Goal: Task Accomplishment & Management: Use online tool/utility

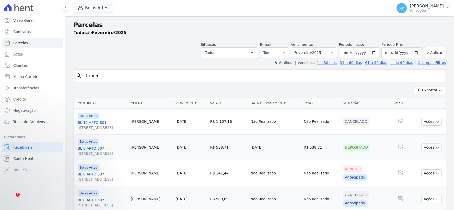
select select
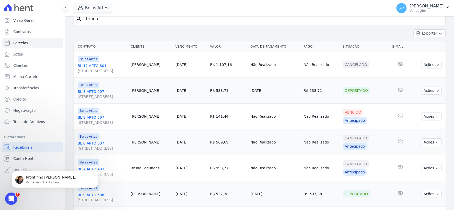
scroll to position [598, 0]
click at [37, 123] on span "Troca de Arquivos" at bounding box center [29, 121] width 32 height 5
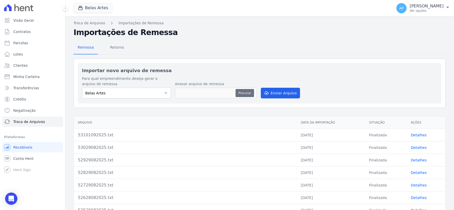
click at [248, 93] on button "Procurar" at bounding box center [245, 93] width 18 height 8
type input "53201092025.txt"
click at [283, 94] on button "Enviar Arquivo" at bounding box center [280, 93] width 39 height 11
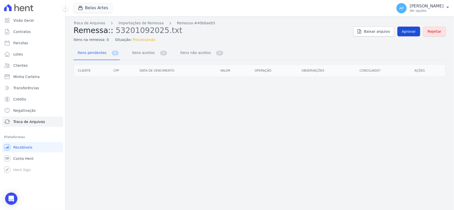
click at [411, 29] on span "Aprovar" at bounding box center [409, 31] width 14 height 5
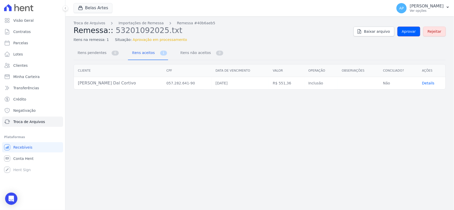
click at [411, 29] on span "Aprovar" at bounding box center [409, 31] width 14 height 5
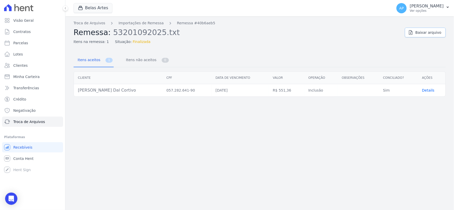
click at [411, 29] on link "Baixar arquivo" at bounding box center [425, 33] width 41 height 10
click at [28, 43] on link "Parcelas" at bounding box center [32, 43] width 61 height 10
select select
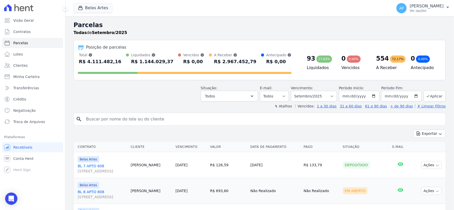
click at [129, 121] on input "search" at bounding box center [263, 119] width 360 height 10
paste input "[PERSON_NAME] Dal Cortivo"
type input "[PERSON_NAME] Dal Cortivo"
select select
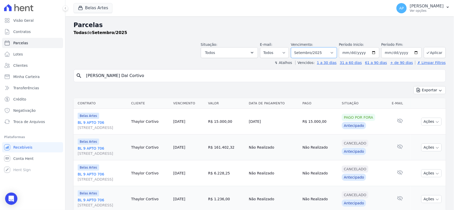
click at [315, 54] on select "[GEOGRAPHIC_DATA] por período ──────── Todos os meses Setembro/2022 Outubro/202…" at bounding box center [314, 52] width 46 height 11
click at [224, 68] on div "Parcelas Todas de Setembro/2025 Situação: Agendado Em Aberto Pago Processando C…" at bounding box center [259, 147] width 389 height 263
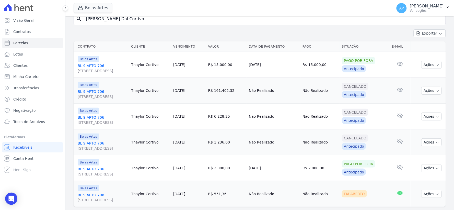
scroll to position [69, 0]
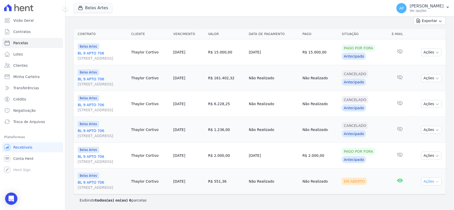
click at [429, 182] on button "Ações" at bounding box center [431, 181] width 20 height 8
click at [416, 192] on link "Ver boleto" at bounding box center [429, 192] width 49 height 9
